Goal: Task Accomplishment & Management: Use online tool/utility

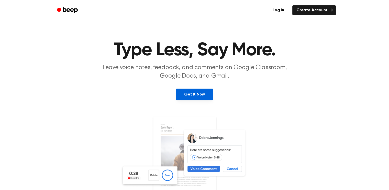
click at [204, 93] on link "Get It Now" at bounding box center [194, 94] width 37 height 12
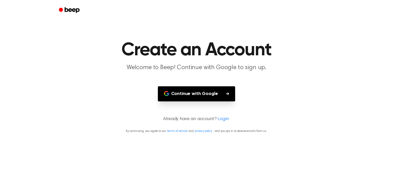
click at [204, 93] on button "Continue with Google" at bounding box center [196, 93] width 77 height 15
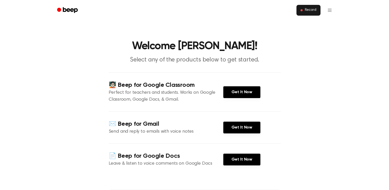
click at [299, 15] on button "Record" at bounding box center [308, 10] width 24 height 11
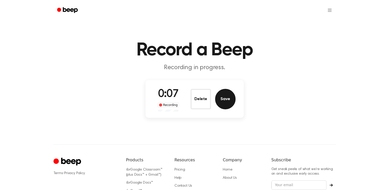
click at [226, 92] on button "Save" at bounding box center [225, 99] width 20 height 20
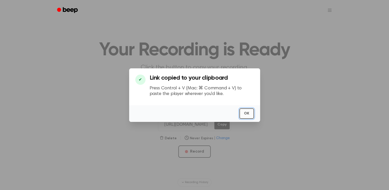
click at [249, 116] on button "OK" at bounding box center [246, 113] width 15 height 10
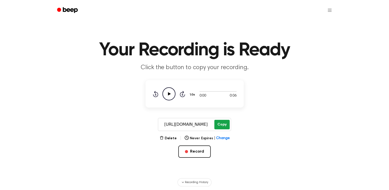
click at [220, 126] on button "Copy" at bounding box center [221, 124] width 15 height 9
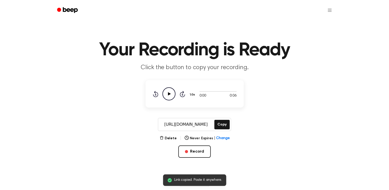
click at [169, 95] on icon "Play Audio" at bounding box center [168, 93] width 13 height 13
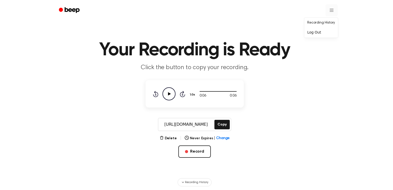
click at [326, 13] on html "Your Recording is Ready Click the button to copy your recording. 0:06 0:06 1.0x…" at bounding box center [196, 154] width 393 height 308
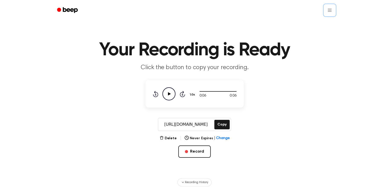
click at [271, 74] on html "Your Recording is Ready Click the button to copy your recording. 0:06 0:06 1.0x…" at bounding box center [194, 154] width 389 height 308
click at [224, 138] on span "Change" at bounding box center [222, 138] width 13 height 5
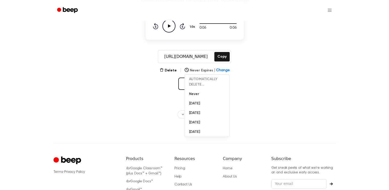
scroll to position [63, 0]
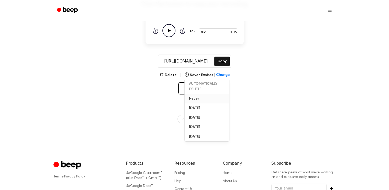
click at [204, 98] on button "Never" at bounding box center [207, 98] width 44 height 9
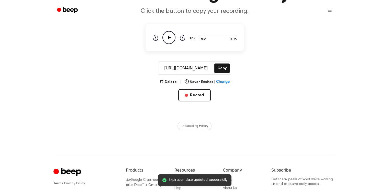
scroll to position [0, 0]
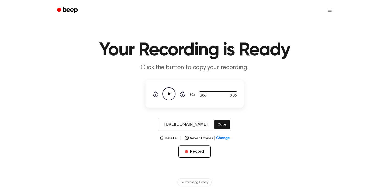
click at [60, 13] on icon "Beep" at bounding box center [68, 9] width 22 height 7
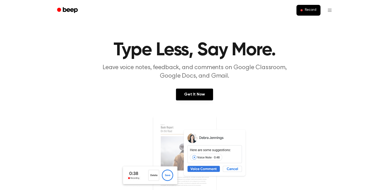
click at [66, 16] on div "Record" at bounding box center [194, 10] width 282 height 20
click at [60, 11] on icon "Beep" at bounding box center [68, 9] width 22 height 7
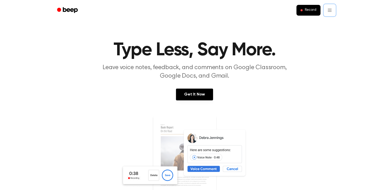
click at [190, 101] on div "Get It Now" at bounding box center [194, 99] width 377 height 22
drag, startPoint x: 190, startPoint y: 101, endPoint x: 188, endPoint y: 98, distance: 3.3
click at [188, 98] on div "Get It Now" at bounding box center [194, 99] width 377 height 22
click at [188, 98] on link "Get It Now" at bounding box center [194, 94] width 37 height 12
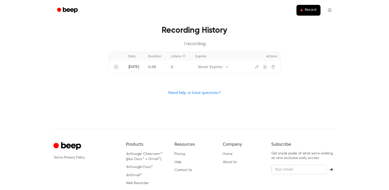
scroll to position [199, 0]
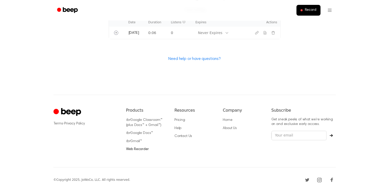
click at [142, 149] on link "Web Recorder" at bounding box center [137, 149] width 23 height 4
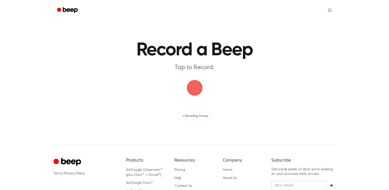
click at [194, 85] on span "button" at bounding box center [194, 87] width 17 height 17
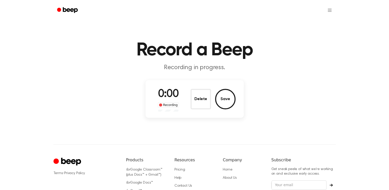
click at [246, 46] on h1 "Record a Beep" at bounding box center [195, 50] width 262 height 18
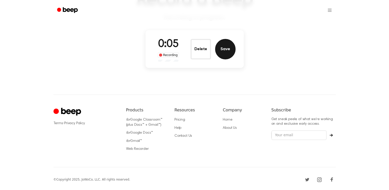
click at [224, 55] on button "Save" at bounding box center [225, 49] width 20 height 20
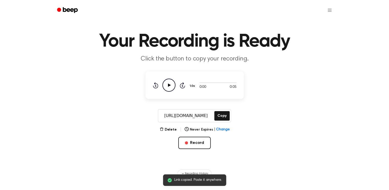
scroll to position [8, 0]
click at [171, 82] on icon "Play Audio" at bounding box center [168, 85] width 13 height 13
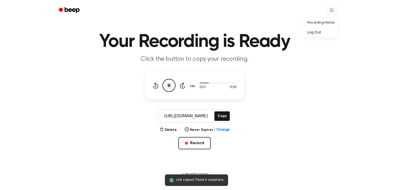
click at [331, 12] on html "Link copied. Paste it anywhere. Your Recording is Ready Click the button to cop…" at bounding box center [196, 146] width 393 height 308
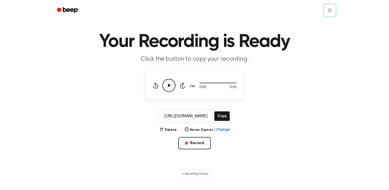
click at [169, 133] on html "Your Recording is Ready Click the button to copy your recording. 0:05 0:05 1.0x…" at bounding box center [194, 146] width 389 height 308
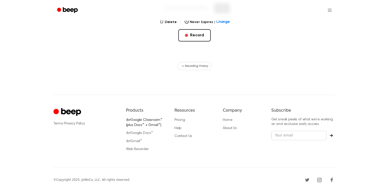
click at [144, 125] on link "for Google Classroom™ (plus Docs™ + Gmail™)" at bounding box center [144, 122] width 36 height 9
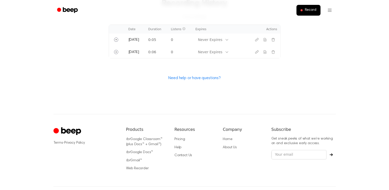
scroll to position [192, 0]
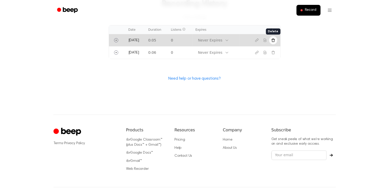
click at [275, 40] on button "Delete recording" at bounding box center [273, 40] width 8 height 8
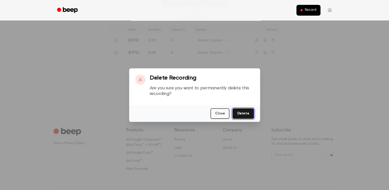
click at [245, 109] on button "Delete" at bounding box center [242, 113] width 21 height 10
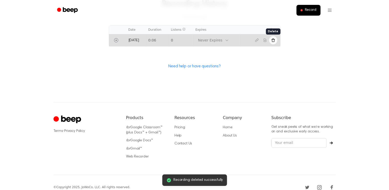
click at [272, 41] on icon "Delete recording" at bounding box center [273, 40] width 4 height 4
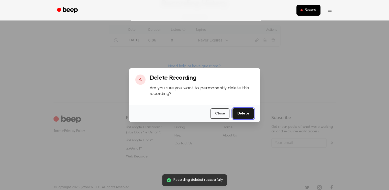
click at [238, 116] on button "Delete" at bounding box center [242, 113] width 21 height 10
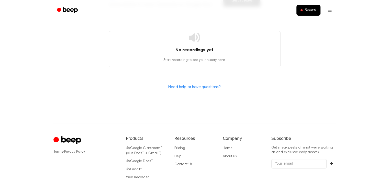
scroll to position [158, 0]
click at [210, 43] on div "No recordings yet Start recording to see your history here!" at bounding box center [195, 49] width 172 height 36
